Goal: Task Accomplishment & Management: Use online tool/utility

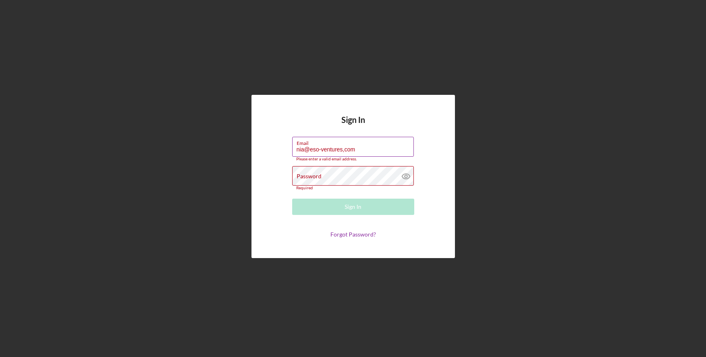
click at [343, 151] on input "nia@eso-ventures,com" at bounding box center [353, 147] width 122 height 20
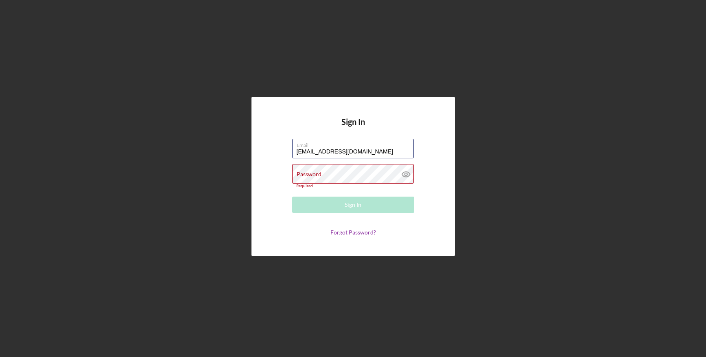
type input "[EMAIL_ADDRESS][DOMAIN_NAME]"
click at [343, 167] on div "Password Required" at bounding box center [353, 176] width 122 height 24
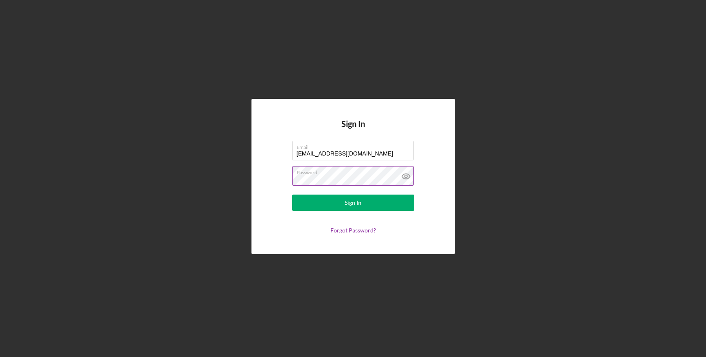
click at [292, 195] on button "Sign In" at bounding box center [353, 203] width 122 height 16
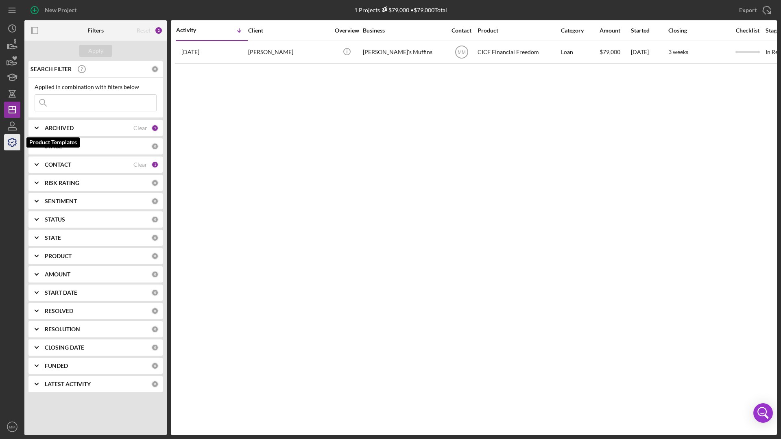
click at [11, 142] on polyline "button" at bounding box center [12, 142] width 2 height 1
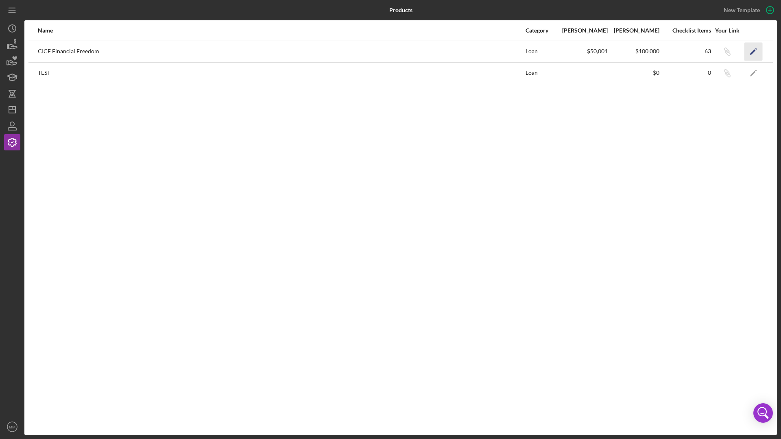
click at [706, 51] on polygon "button" at bounding box center [753, 52] width 6 height 6
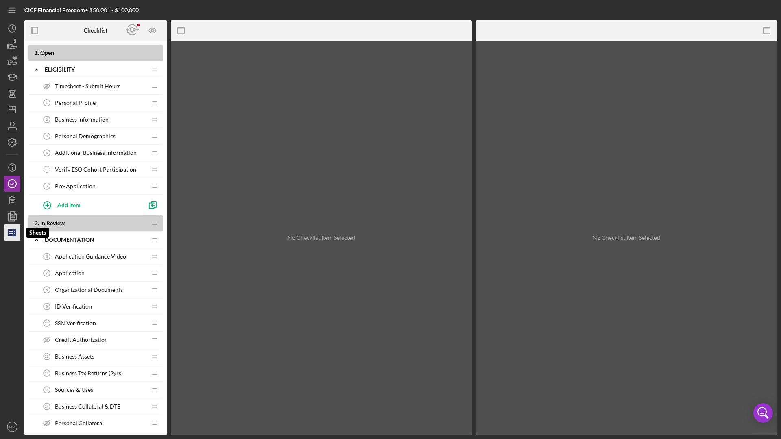
click at [16, 233] on icon "button" at bounding box center [12, 233] width 20 height 20
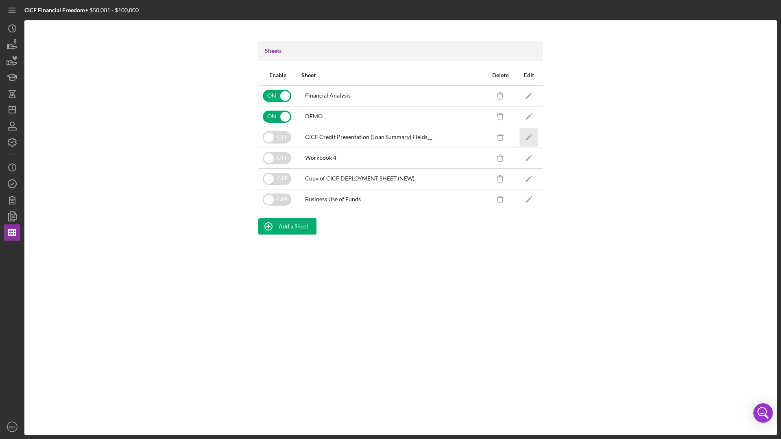
click at [530, 138] on icon "Icon/Edit" at bounding box center [529, 137] width 18 height 18
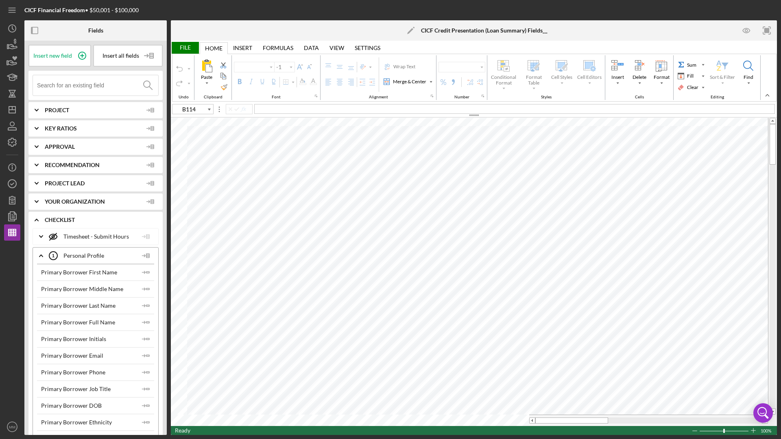
type input "Arial"
type input "10"
type input "F24"
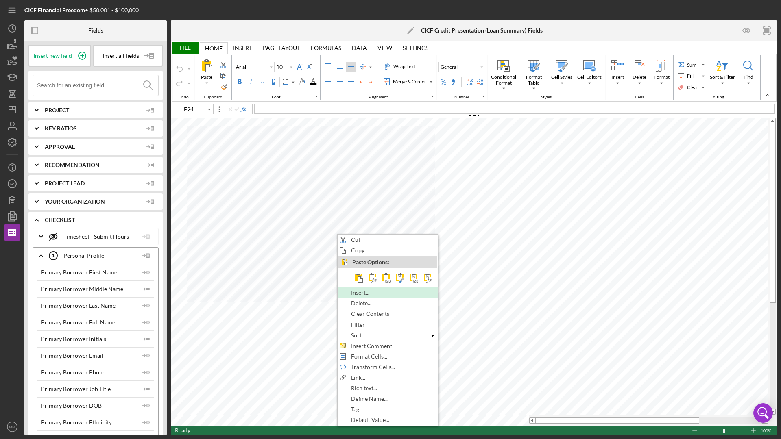
click at [360, 295] on span "Insert..." at bounding box center [365, 293] width 28 height 7
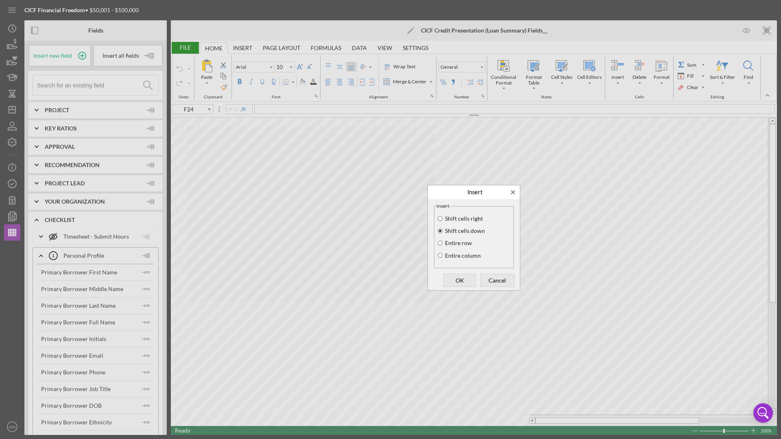
click at [462, 244] on label "Entire row" at bounding box center [458, 243] width 28 height 7
click at [444, 244] on input "Entire row" at bounding box center [440, 244] width 7 height 6
radio input "true"
click at [458, 279] on span "OK" at bounding box center [459, 280] width 27 height 11
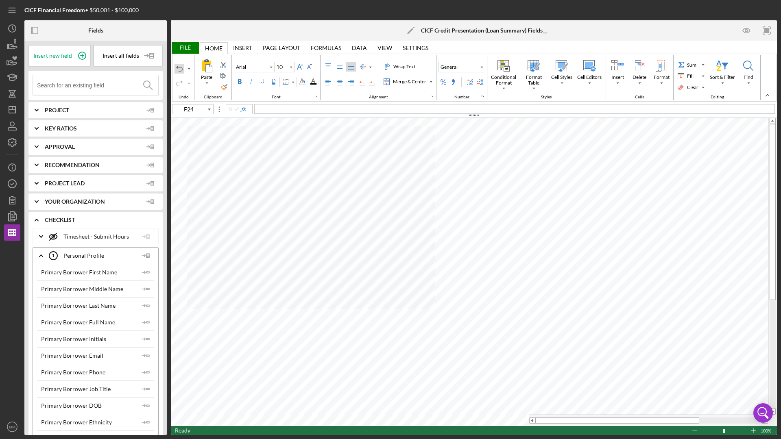
click at [181, 71] on div "Undo" at bounding box center [179, 69] width 7 height 7
type input "G24"
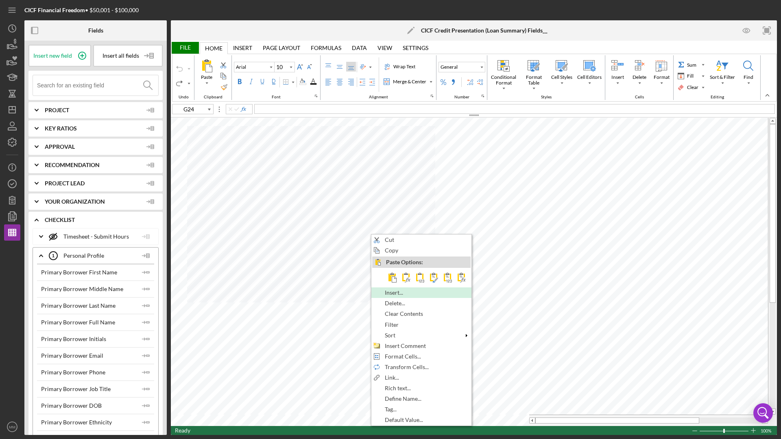
click at [402, 295] on span "Insert..." at bounding box center [399, 293] width 28 height 7
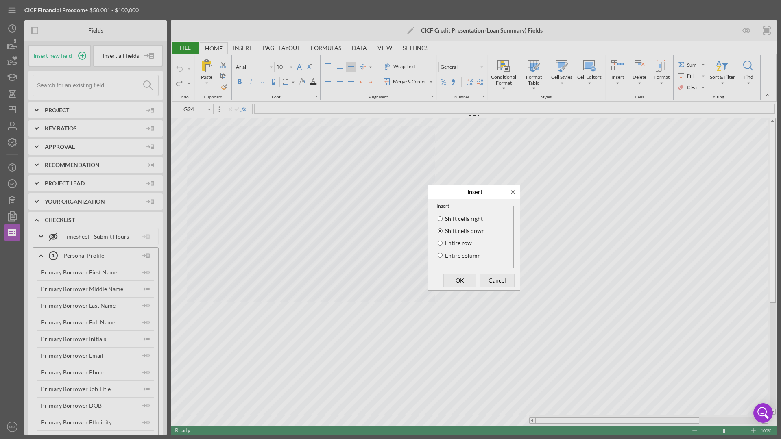
click at [461, 245] on label "Entire row" at bounding box center [458, 243] width 28 height 7
click at [444, 245] on input "Entire row" at bounding box center [440, 244] width 7 height 6
radio input "true"
click at [465, 279] on span "OK" at bounding box center [459, 280] width 27 height 11
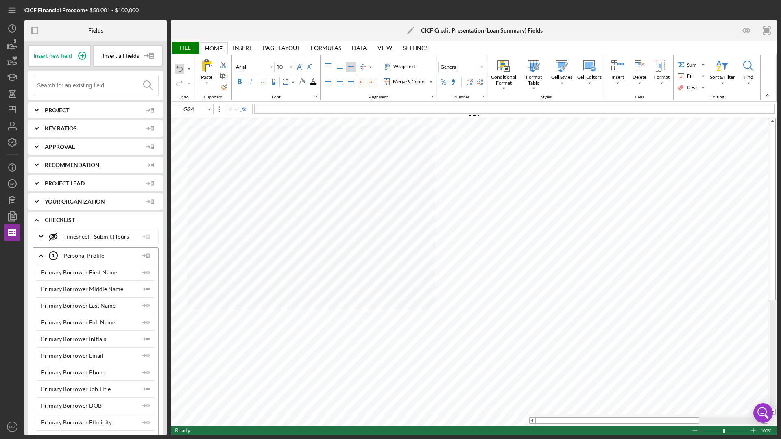
click at [182, 71] on div "Undo" at bounding box center [179, 69] width 7 height 7
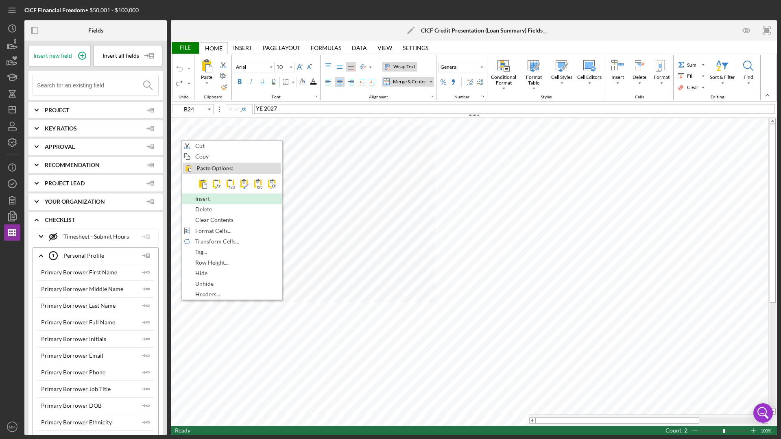
click at [206, 202] on span "Insert" at bounding box center [207, 199] width 24 height 7
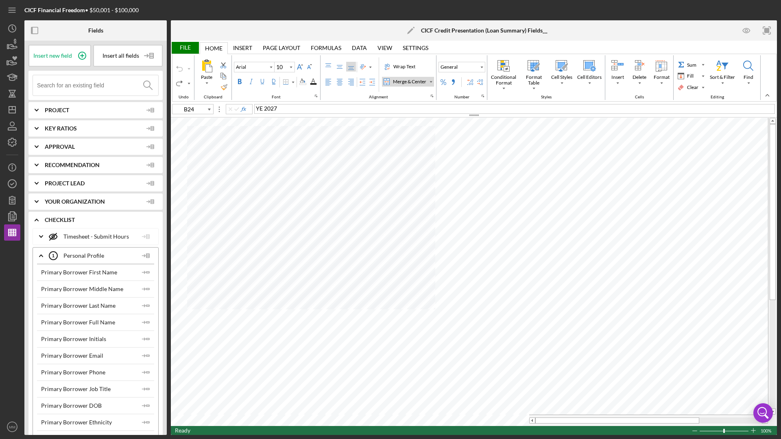
click at [180, 69] on div "Undo" at bounding box center [179, 76] width 11 height 38
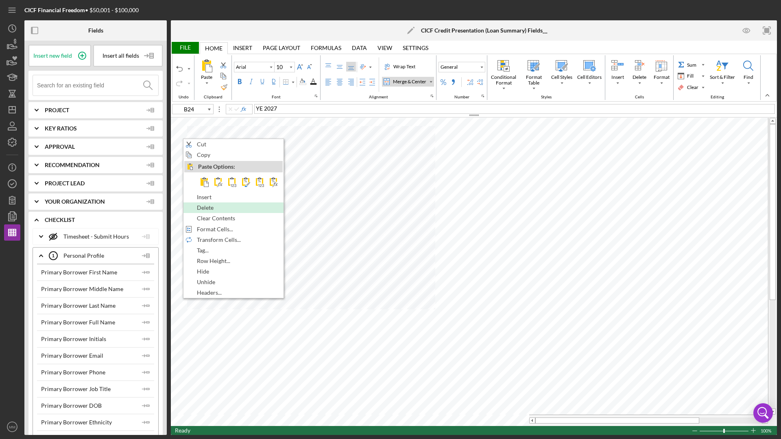
click at [218, 210] on span "Delete" at bounding box center [210, 208] width 26 height 7
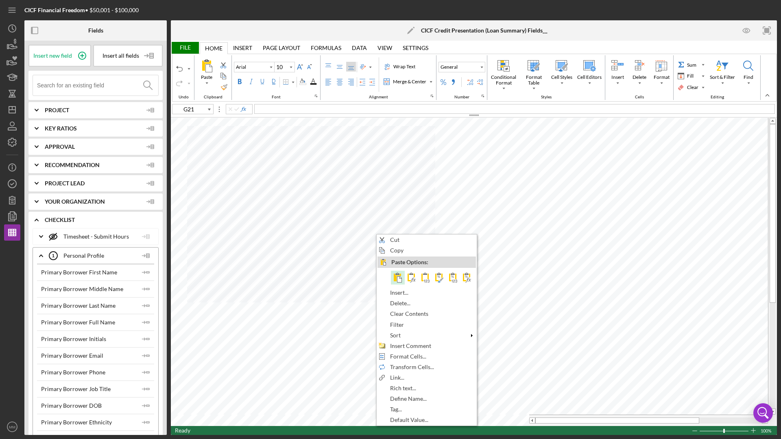
click at [400, 278] on span at bounding box center [398, 278] width 10 height 10
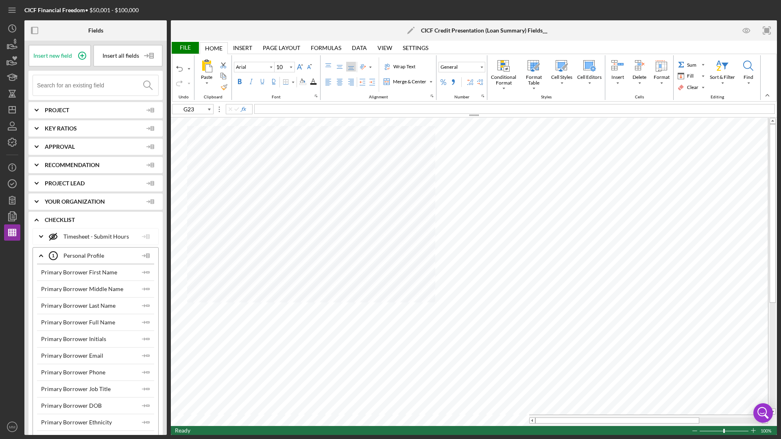
type input "G21"
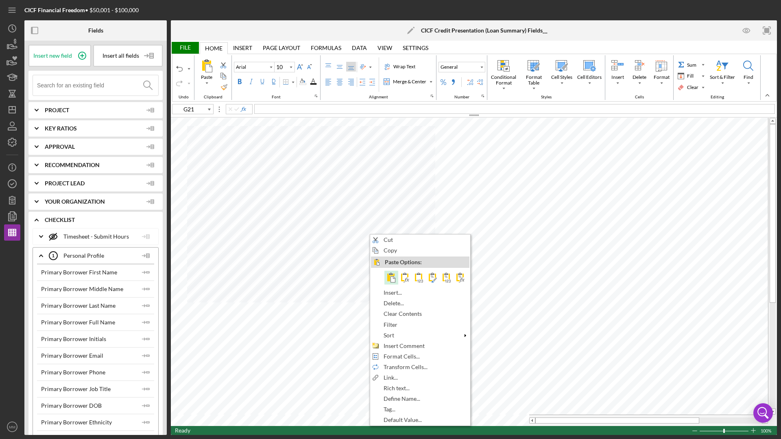
click at [394, 280] on span at bounding box center [392, 278] width 10 height 10
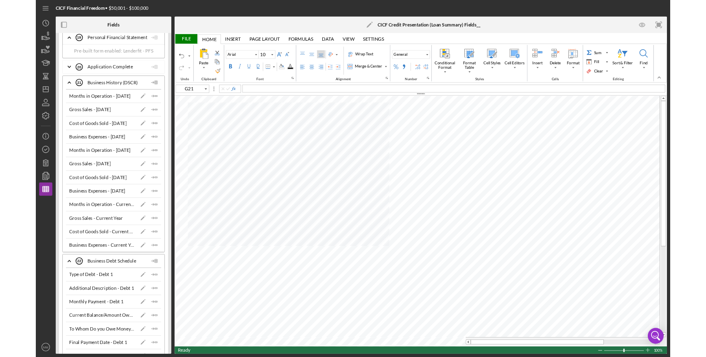
scroll to position [3479, 0]
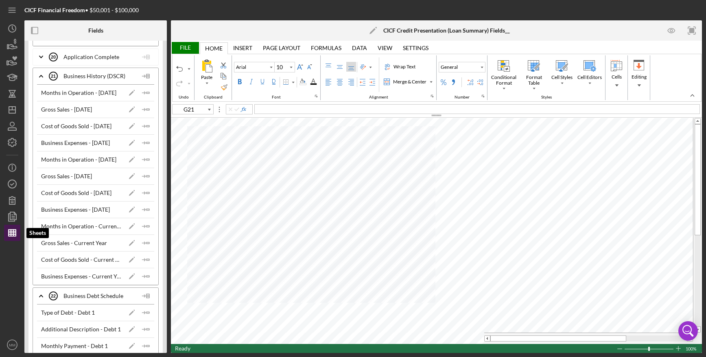
click at [13, 234] on line "button" at bounding box center [13, 233] width 0 height 7
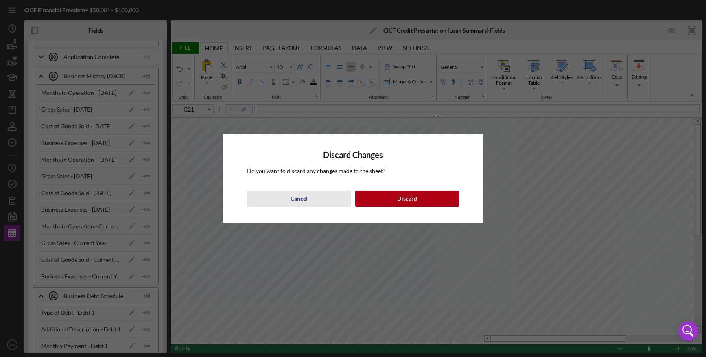
click at [308, 200] on button "Cancel" at bounding box center [299, 198] width 104 height 16
